Goal: Check status

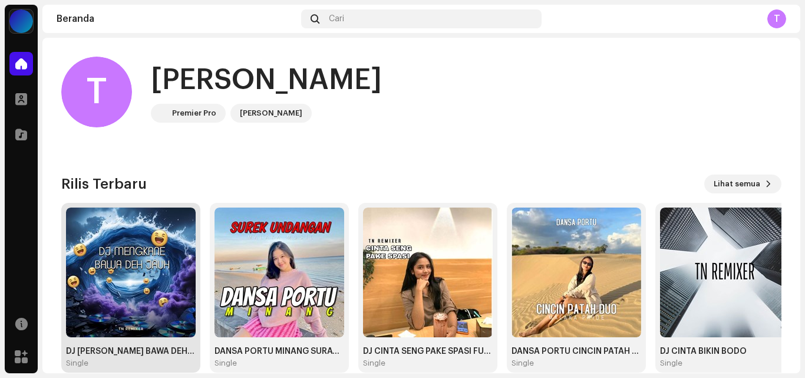
click at [118, 289] on img at bounding box center [131, 272] width 130 height 130
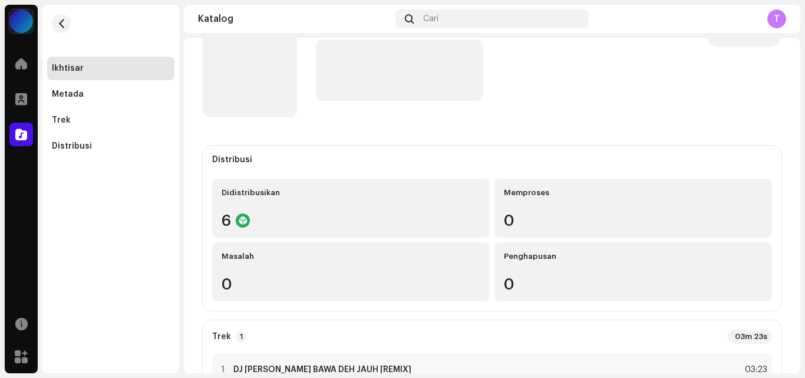
scroll to position [59, 0]
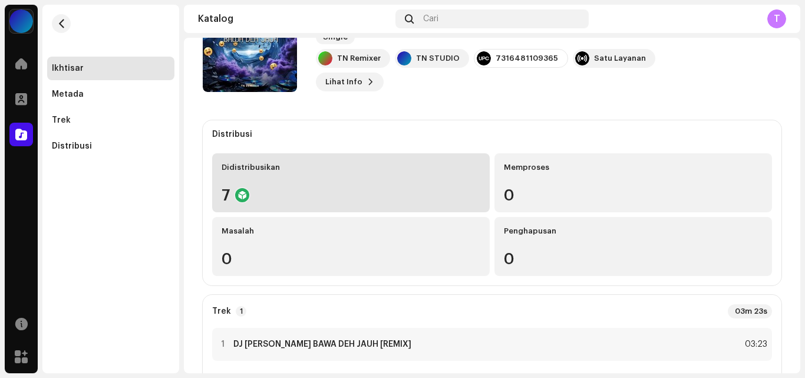
click at [256, 197] on div "7" at bounding box center [351, 194] width 259 height 15
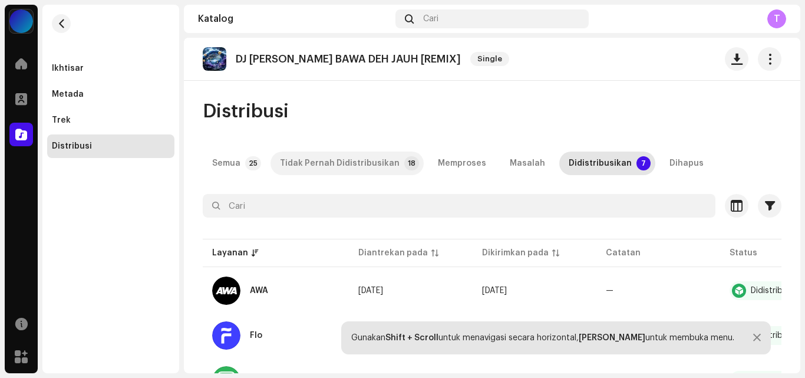
click at [371, 161] on div "Tidak Pernah Didistribusikan" at bounding box center [340, 163] width 120 height 24
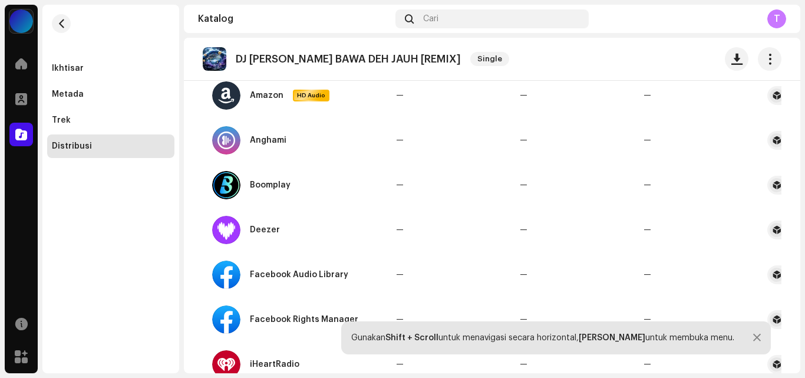
scroll to position [90, 0]
